Goal: Information Seeking & Learning: Learn about a topic

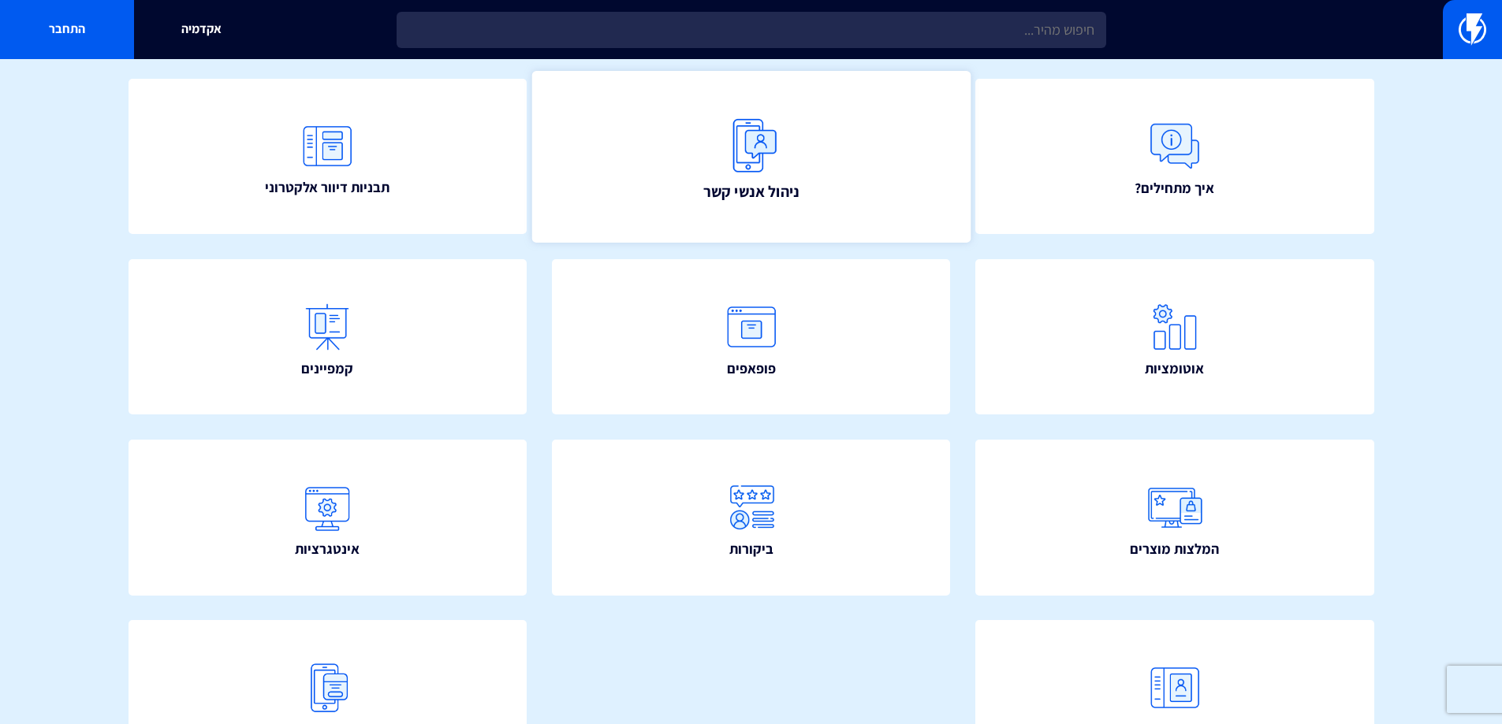
click at [787, 181] on span "ניהול אנשי קשר" at bounding box center [750, 191] width 96 height 22
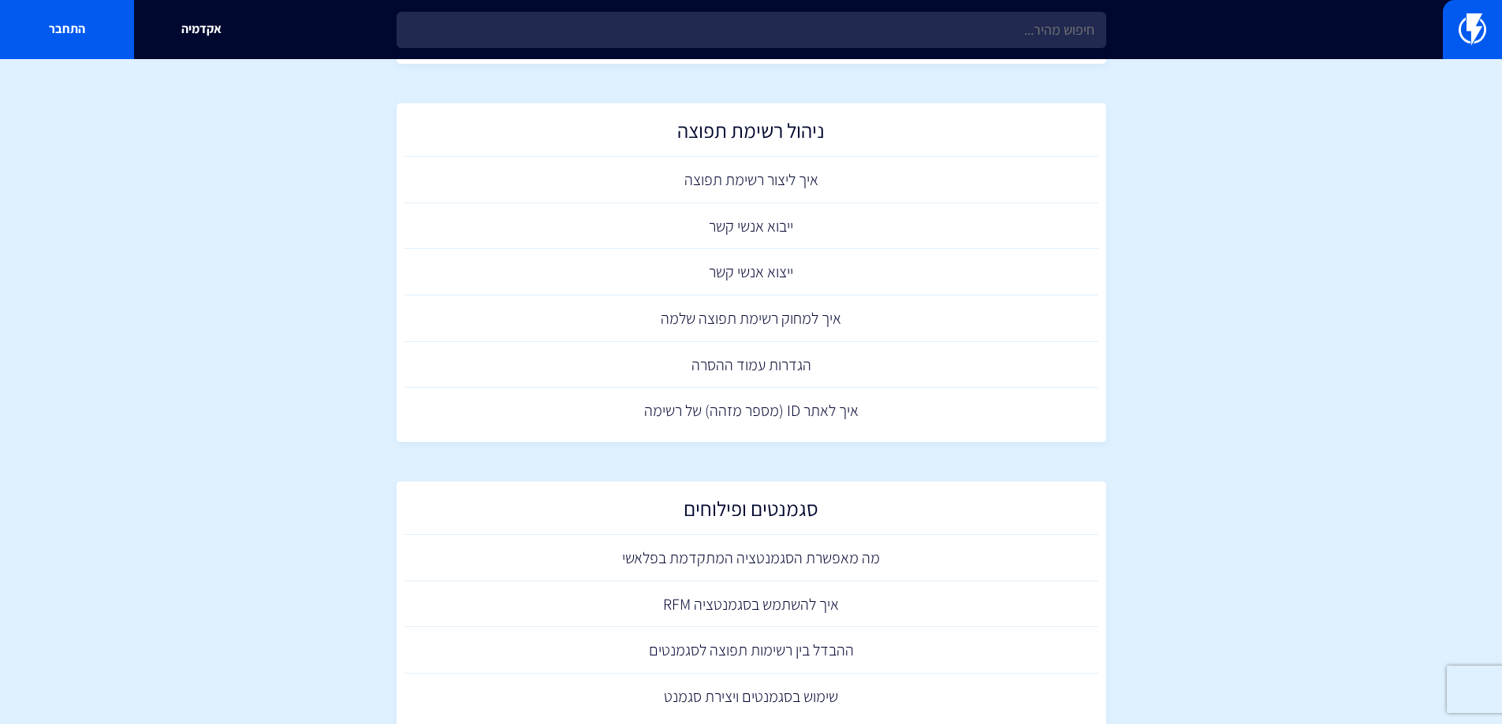
scroll to position [604, 0]
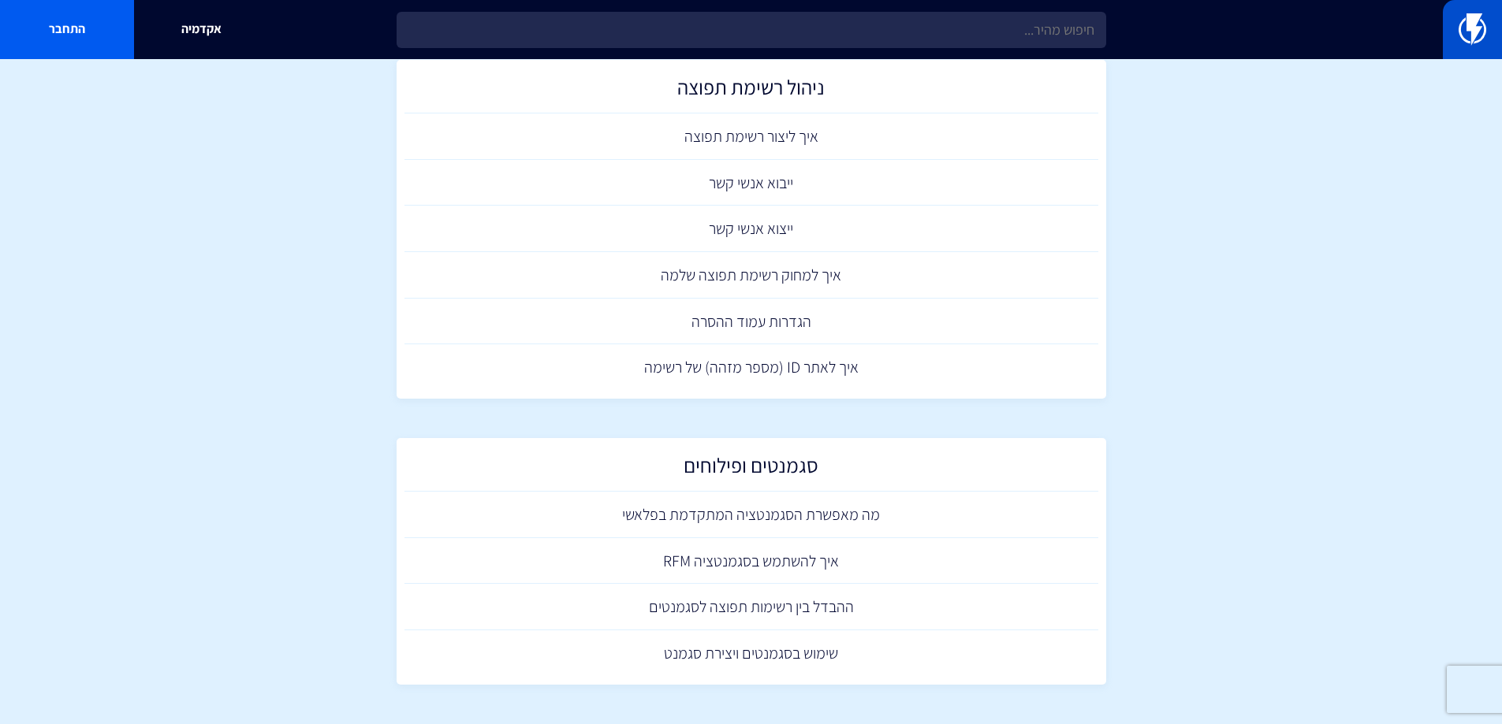
click at [1463, 43] on img at bounding box center [1472, 29] width 28 height 32
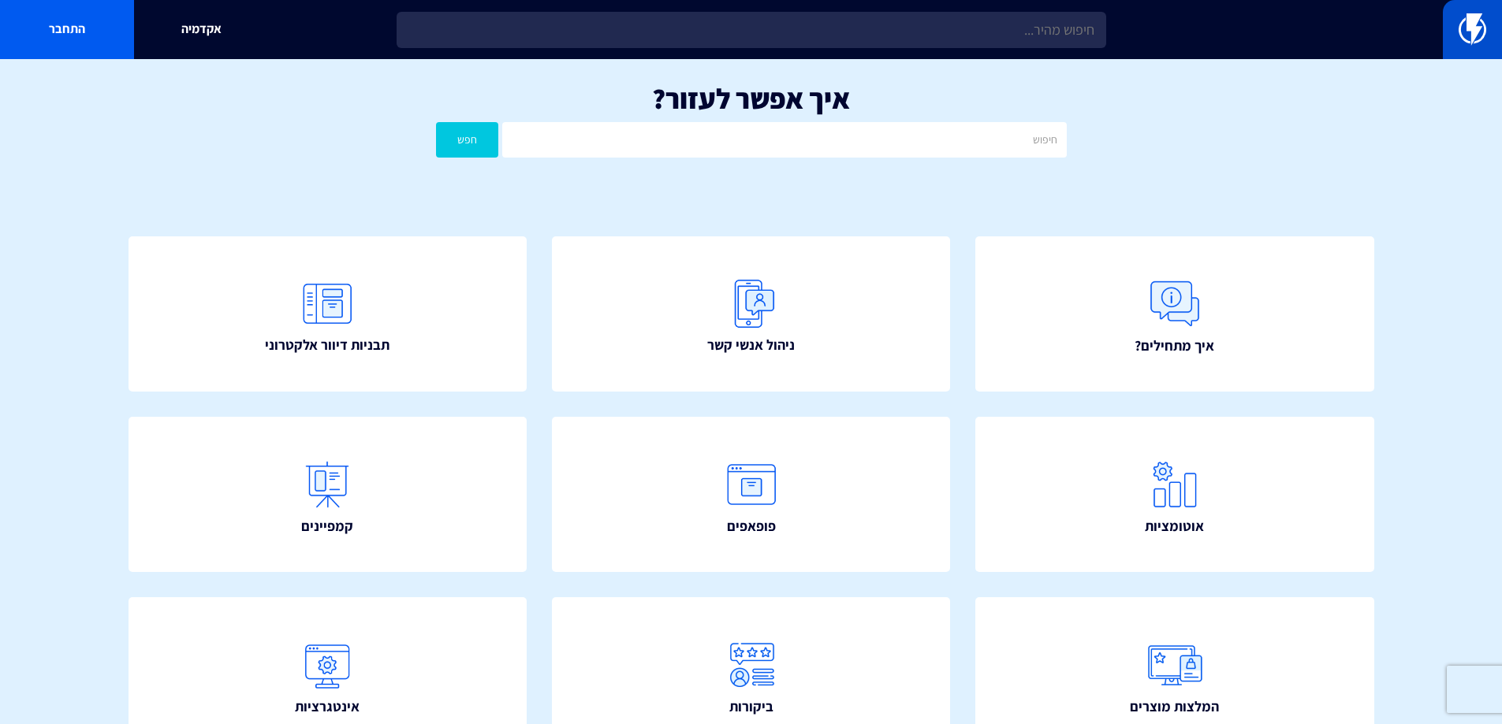
click at [1487, 43] on link at bounding box center [1472, 29] width 59 height 59
